Goal: Transaction & Acquisition: Purchase product/service

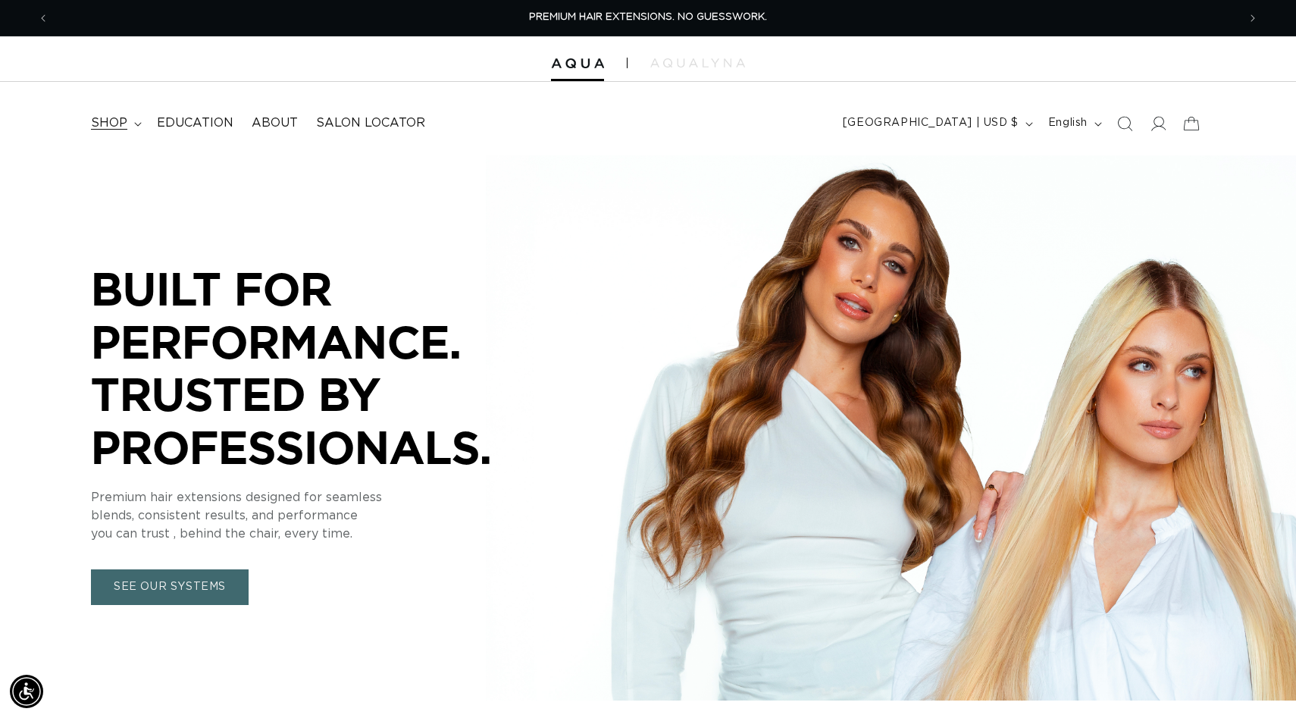
click at [114, 114] on summary "shop" at bounding box center [115, 123] width 66 height 34
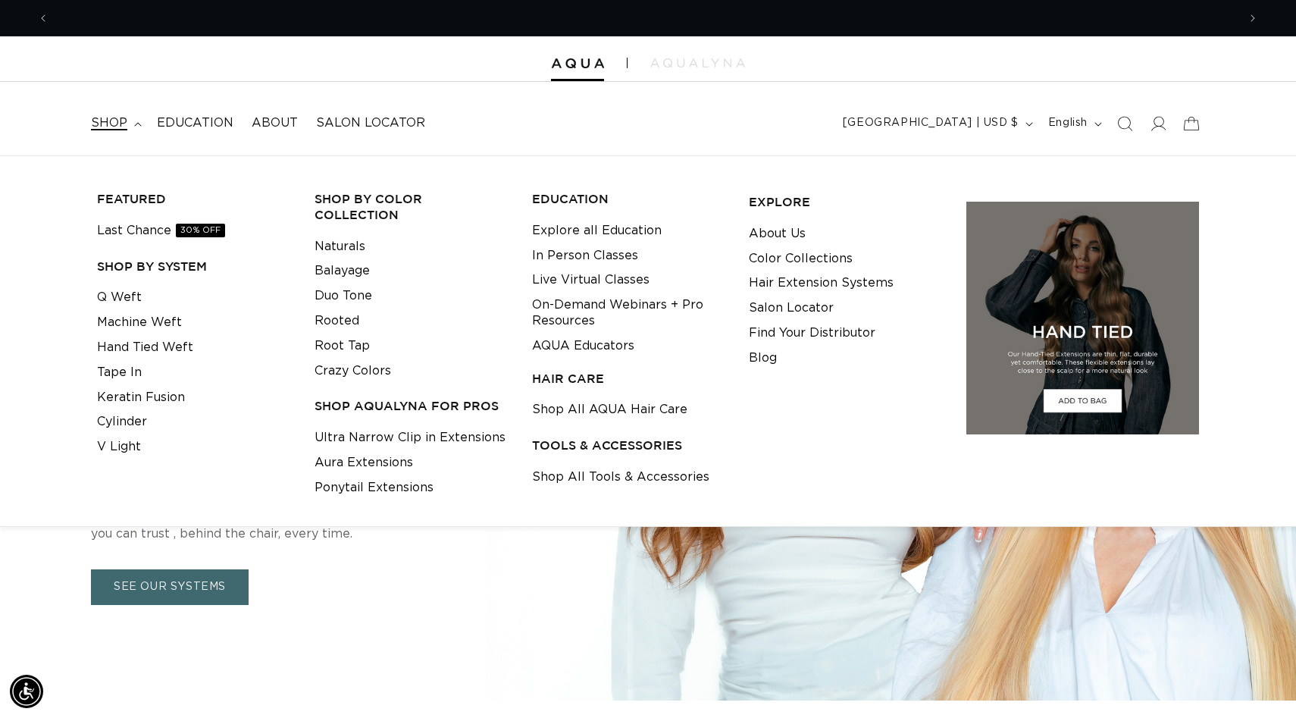
scroll to position [0, 1189]
click at [562, 440] on h3 "TOOLS & ACCESSORIES" at bounding box center [629, 445] width 194 height 16
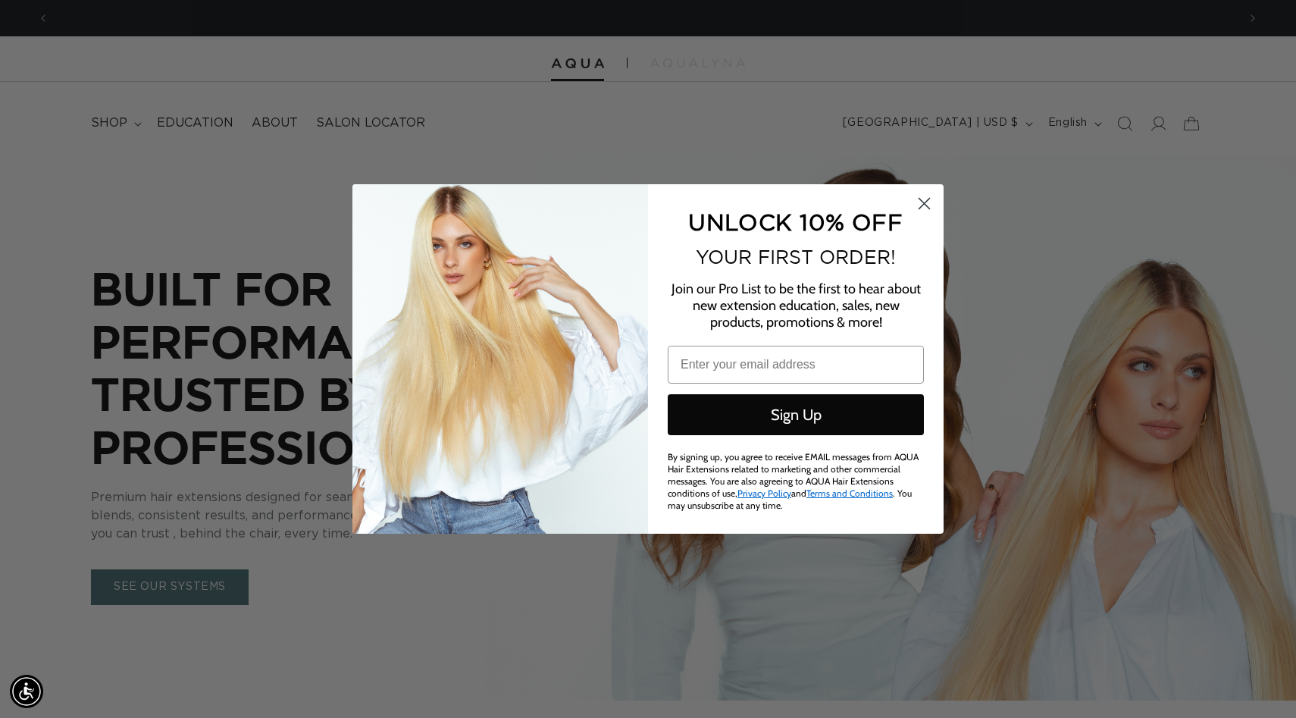
scroll to position [0, 2377]
click at [927, 204] on circle "Close dialog" at bounding box center [924, 203] width 25 height 25
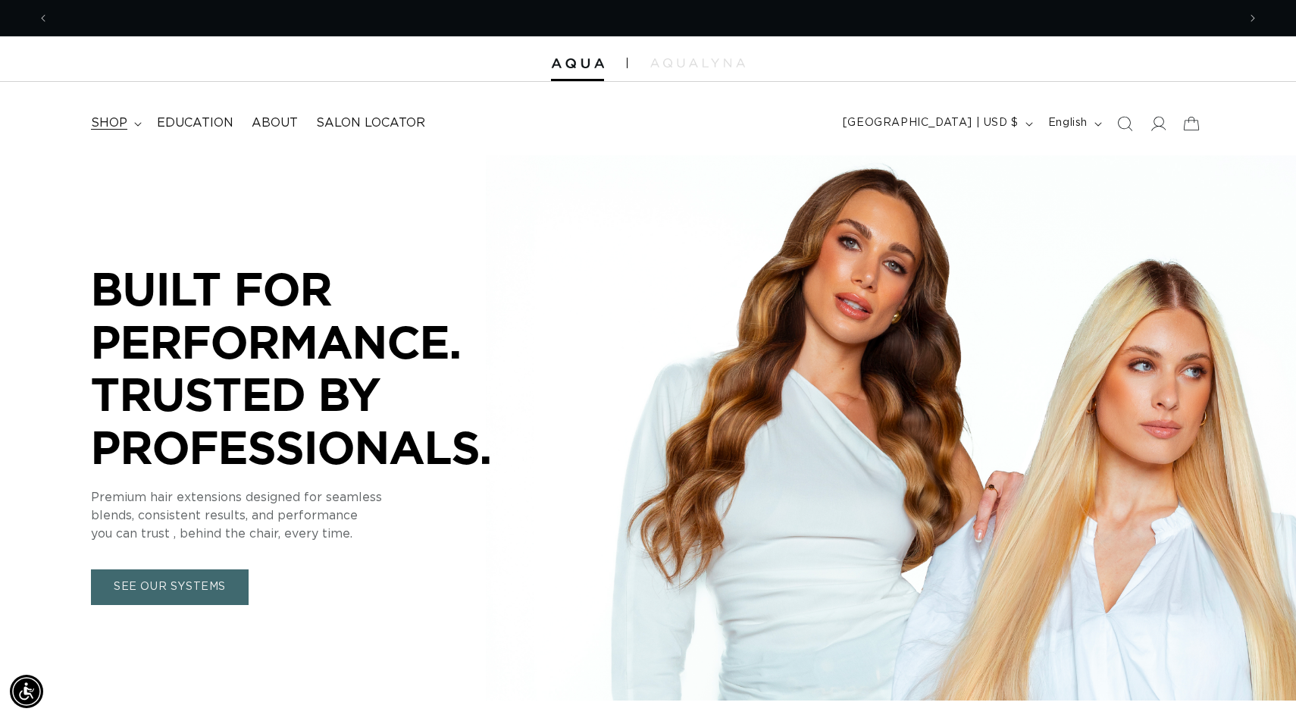
scroll to position [0, 0]
click at [105, 120] on span "shop" at bounding box center [109, 123] width 36 height 16
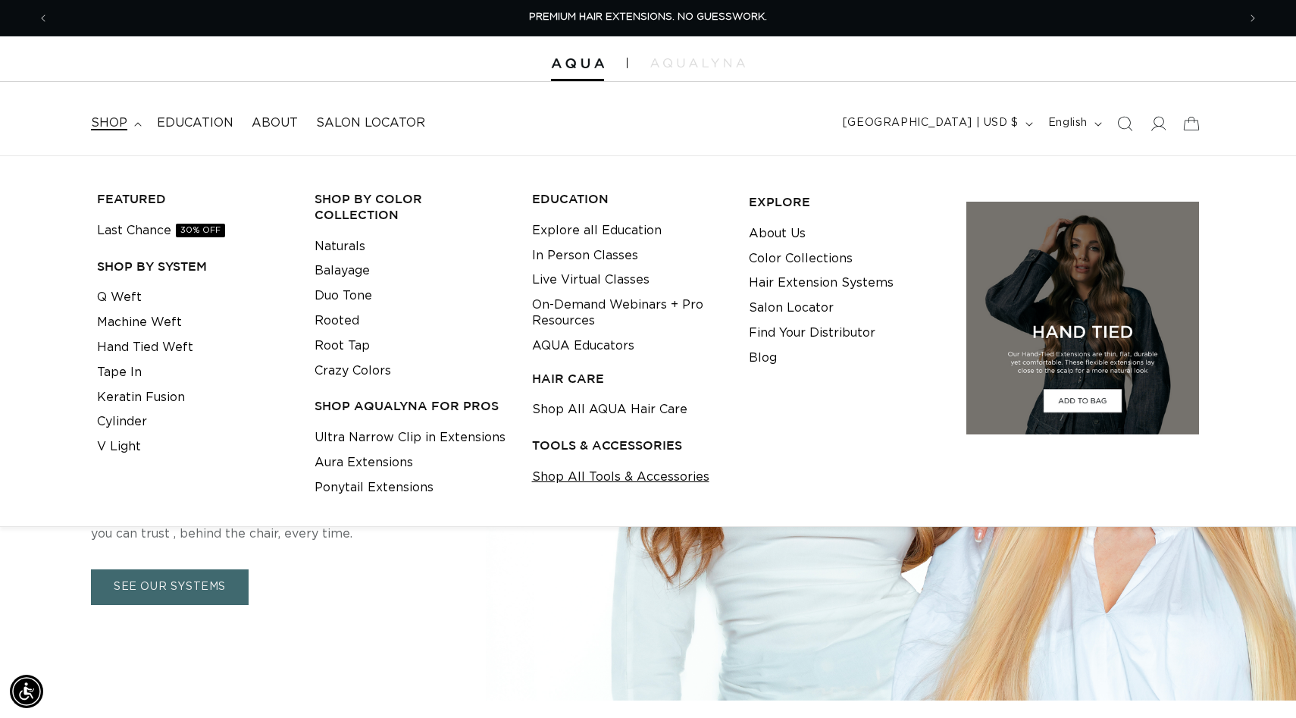
click at [556, 470] on link "Shop All Tools & Accessories" at bounding box center [620, 477] width 177 height 25
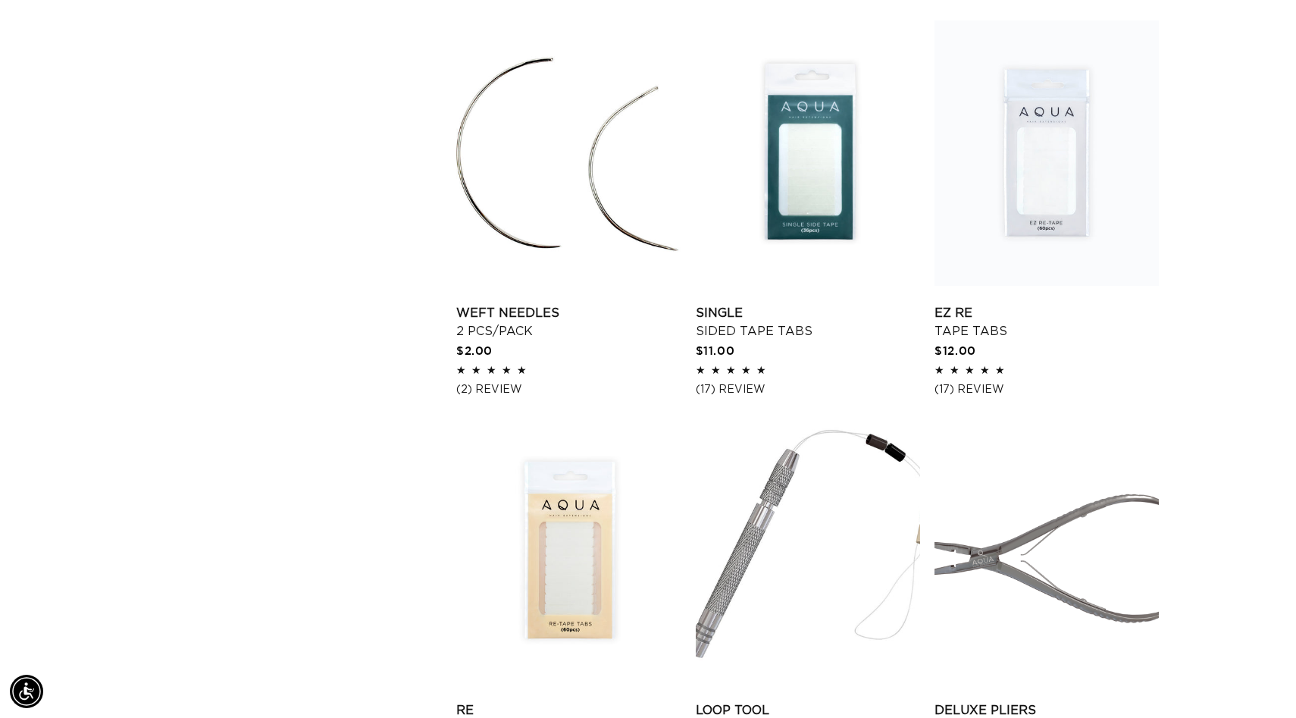
scroll to position [0, 1189]
